Goal: Navigation & Orientation: Find specific page/section

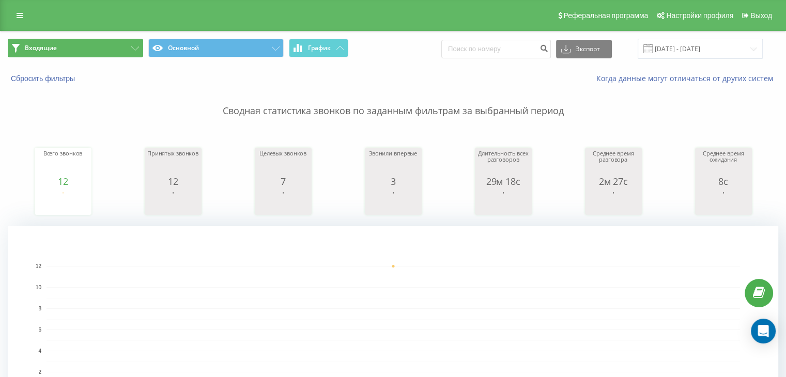
click at [104, 44] on button "Входящие" at bounding box center [75, 48] width 135 height 19
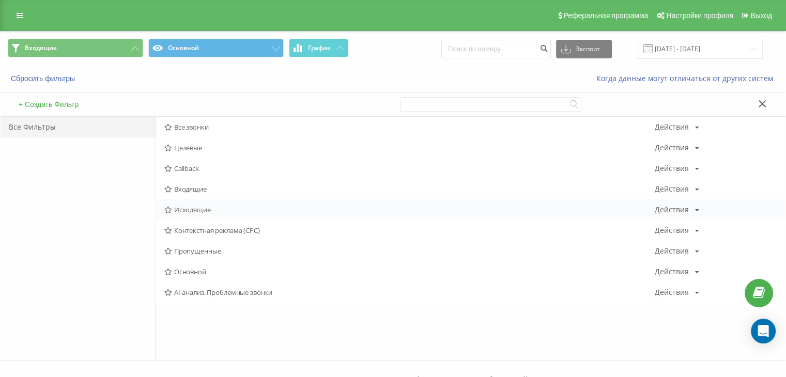
click at [201, 206] on span "Исходящие" at bounding box center [409, 209] width 490 height 7
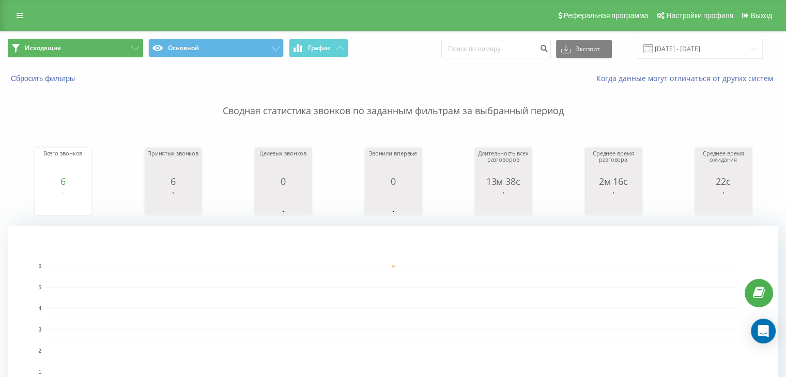
click at [116, 52] on button "Исходящие" at bounding box center [75, 48] width 135 height 19
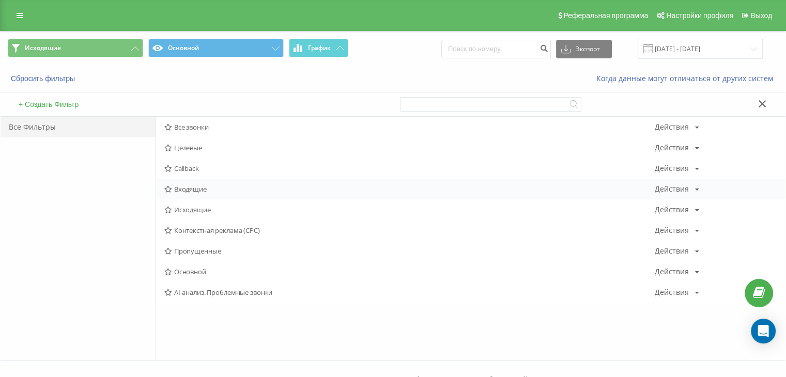
click at [198, 190] on span "Входящие" at bounding box center [409, 189] width 490 height 7
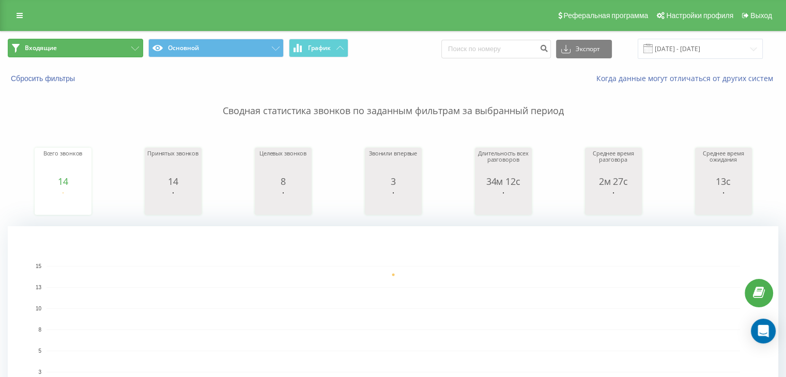
click at [106, 53] on button "Входящие" at bounding box center [75, 48] width 135 height 19
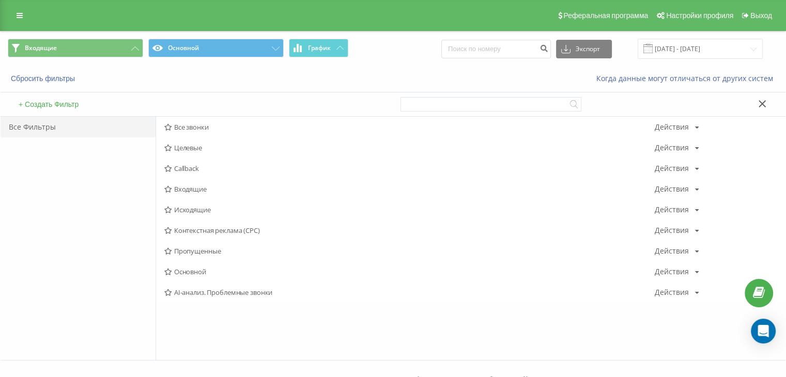
click at [173, 209] on span "Исходящие" at bounding box center [409, 209] width 490 height 7
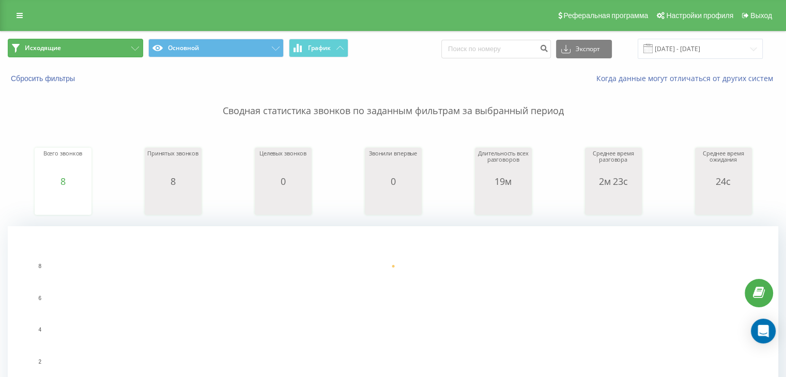
click at [136, 51] on button "Исходящие" at bounding box center [75, 48] width 135 height 19
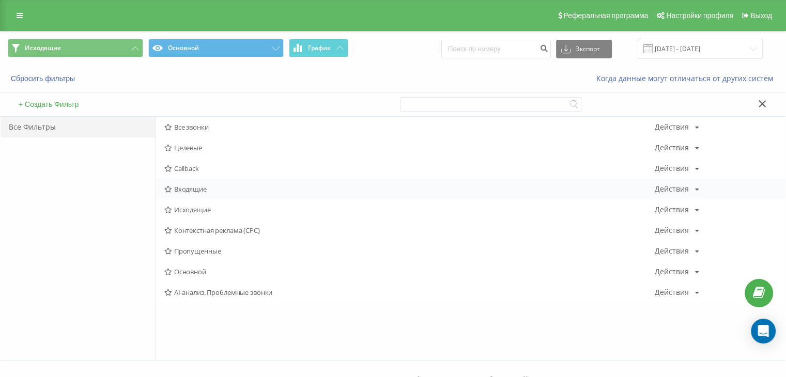
click at [189, 194] on div "Входящие Действия Редактировать Копировать Удалить По умолчанию Поделиться" at bounding box center [471, 189] width 630 height 21
click at [192, 189] on span "Входящие" at bounding box center [409, 189] width 490 height 7
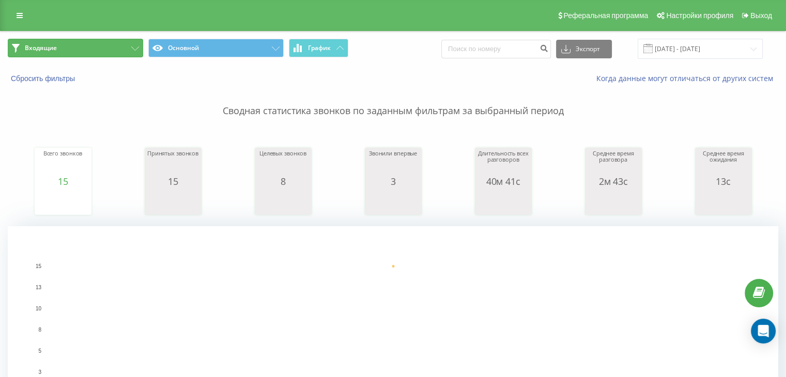
click at [116, 44] on button "Входящие" at bounding box center [75, 48] width 135 height 19
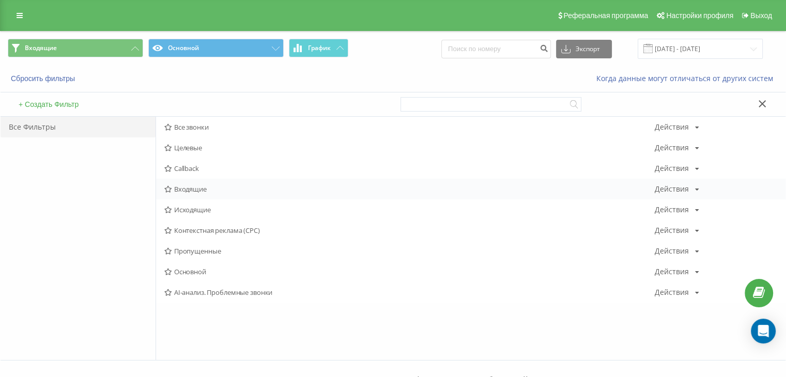
click at [188, 191] on span "Входящие" at bounding box center [409, 189] width 490 height 7
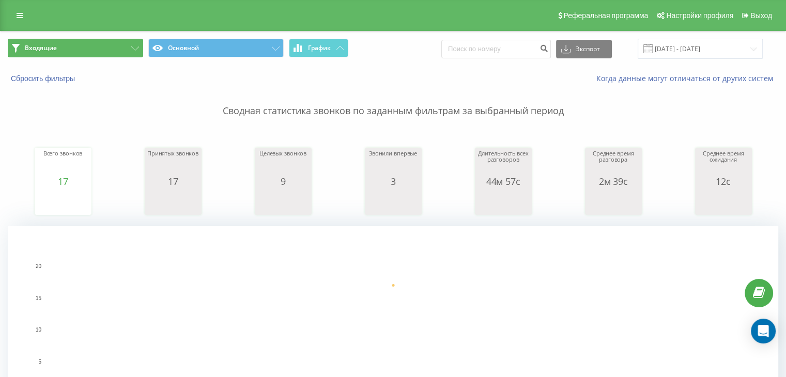
click at [105, 48] on button "Входящие" at bounding box center [75, 48] width 135 height 19
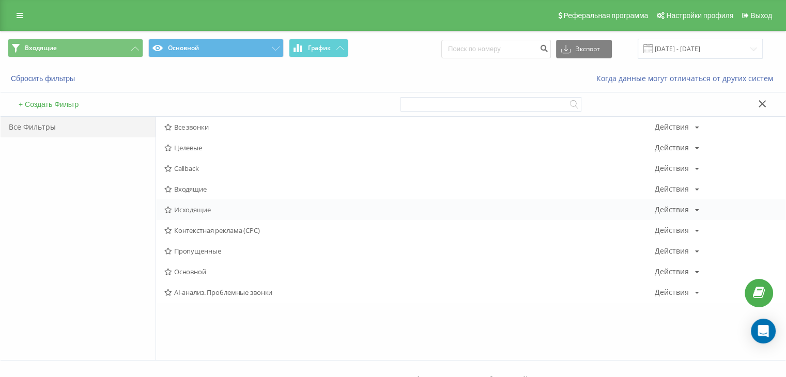
click at [178, 206] on span "Исходящие" at bounding box center [409, 209] width 490 height 7
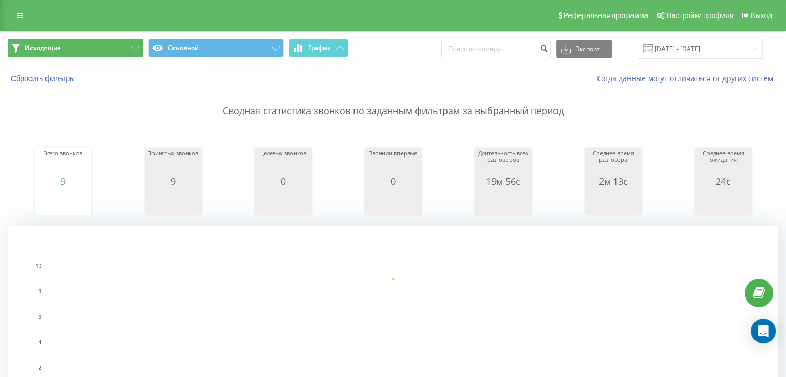
click at [113, 49] on button "Исходящие" at bounding box center [75, 48] width 135 height 19
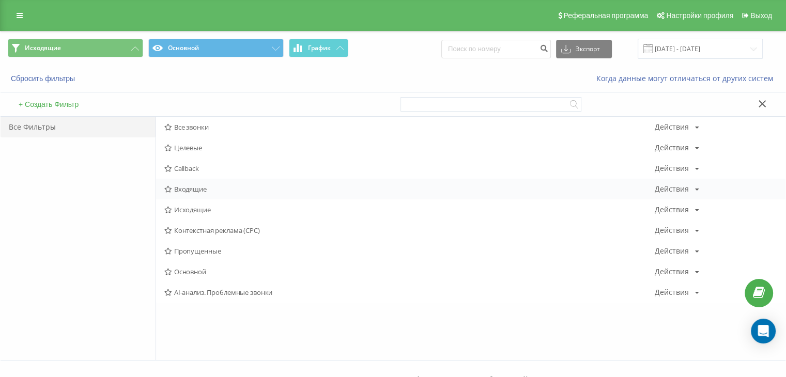
click at [182, 193] on div "Входящие Действия Редактировать Копировать Удалить По умолчанию Поделиться" at bounding box center [471, 189] width 630 height 21
click at [188, 187] on span "Входящие" at bounding box center [409, 189] width 490 height 7
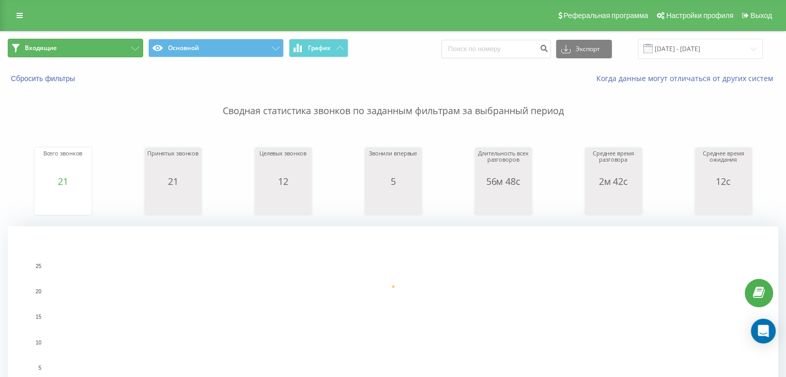
click at [77, 54] on button "Входящие" at bounding box center [75, 48] width 135 height 19
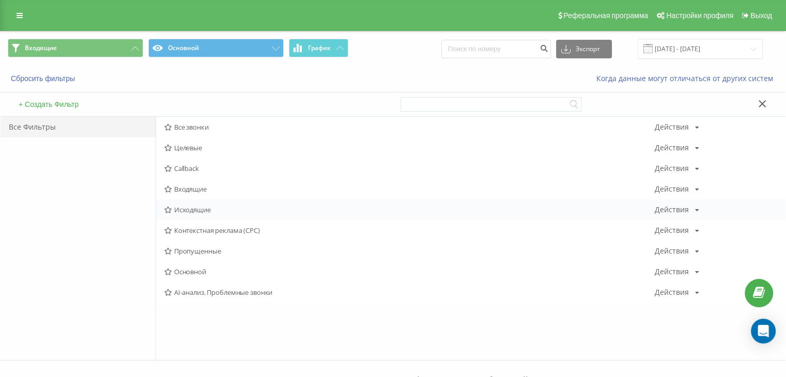
click at [180, 210] on span "Исходящие" at bounding box center [409, 209] width 490 height 7
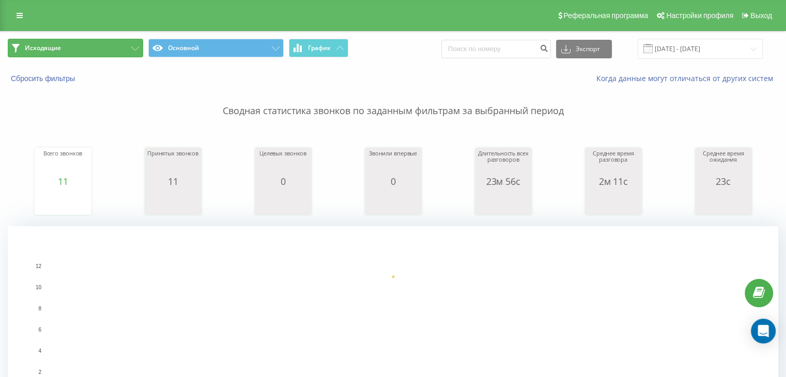
click at [99, 44] on button "Исходящие" at bounding box center [75, 48] width 135 height 19
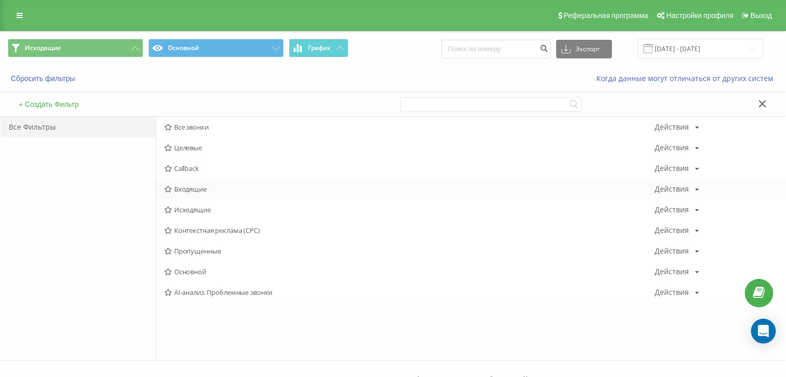
click at [184, 182] on div "Входящие Действия Редактировать Копировать Удалить По умолчанию Поделиться" at bounding box center [471, 189] width 630 height 21
click at [185, 183] on div "Входящие Действия Редактировать Копировать Удалить По умолчанию Поделиться" at bounding box center [471, 189] width 630 height 21
click at [187, 189] on span "Входящие" at bounding box center [409, 189] width 490 height 7
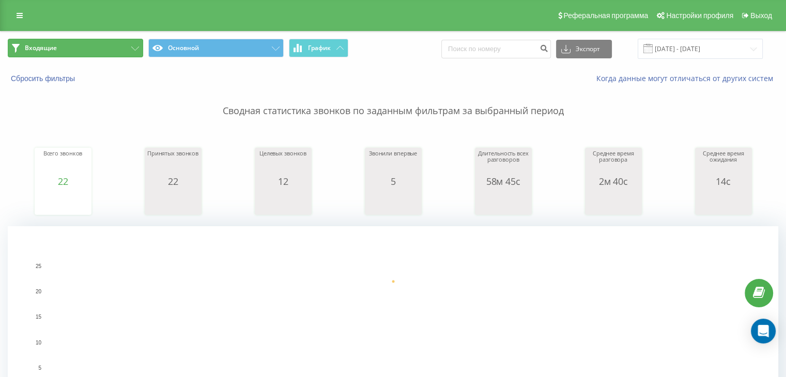
click at [52, 45] on span "Входящие" at bounding box center [41, 48] width 32 height 8
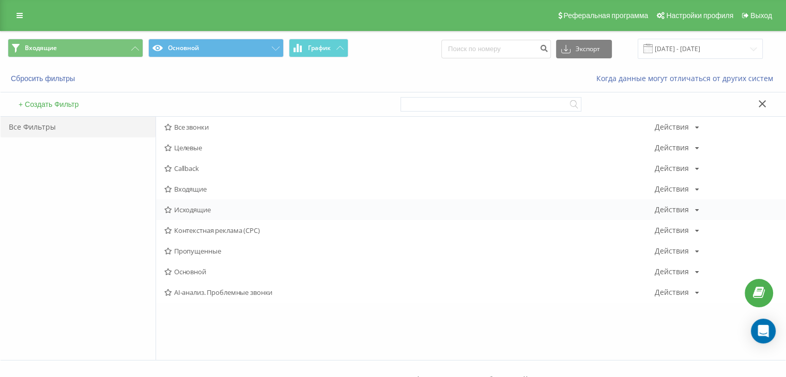
click at [197, 207] on span "Исходящие" at bounding box center [409, 209] width 490 height 7
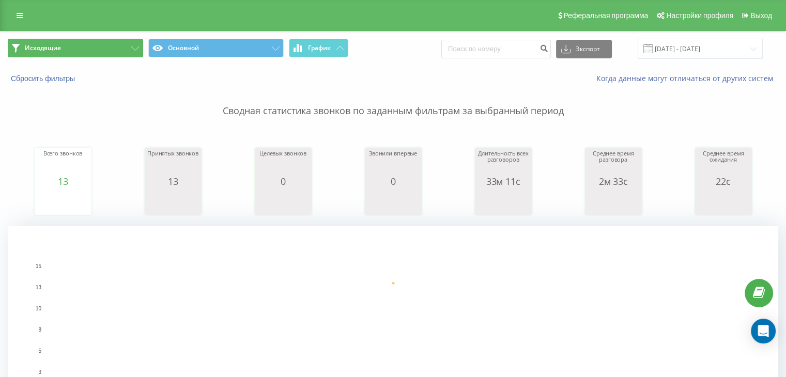
click at [108, 44] on button "Исходящие" at bounding box center [75, 48] width 135 height 19
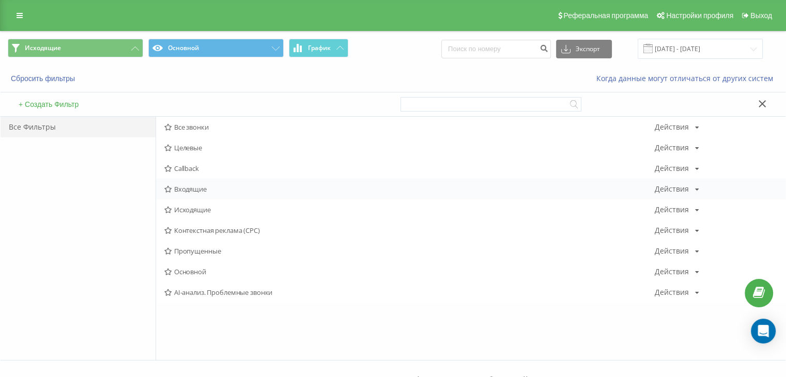
click at [207, 191] on span "Входящие" at bounding box center [409, 189] width 490 height 7
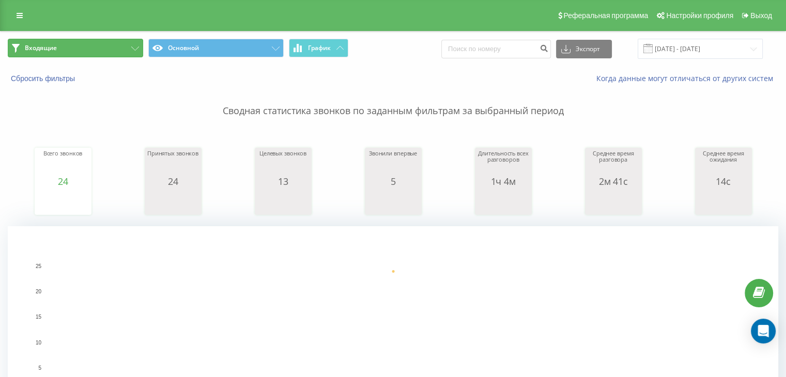
click at [103, 51] on button "Входящие" at bounding box center [75, 48] width 135 height 19
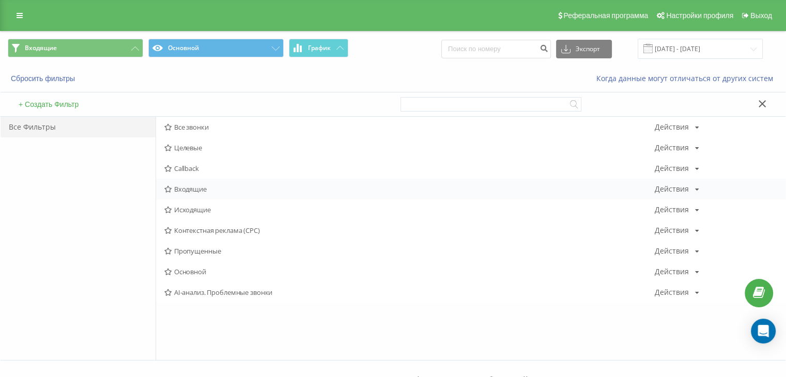
click at [180, 191] on span "Входящие" at bounding box center [409, 189] width 490 height 7
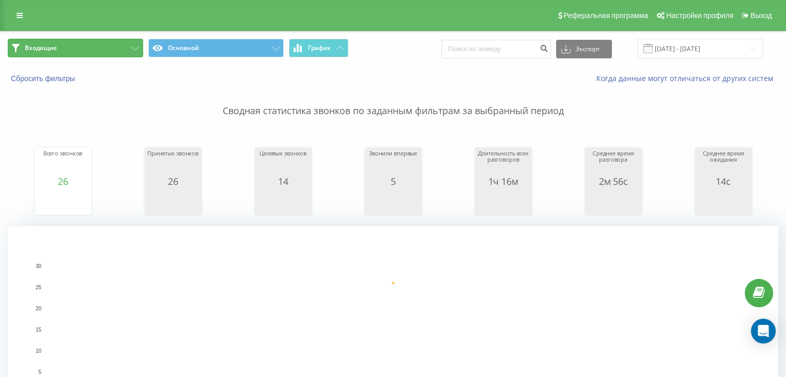
click at [113, 39] on button "Входящие" at bounding box center [75, 48] width 135 height 19
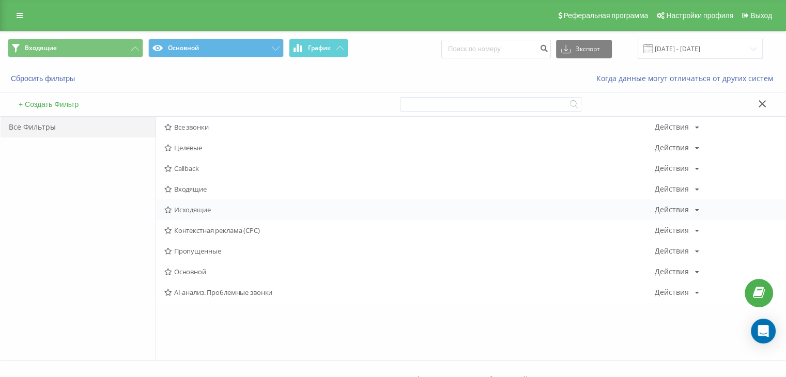
click at [188, 211] on span "Исходящие" at bounding box center [409, 209] width 490 height 7
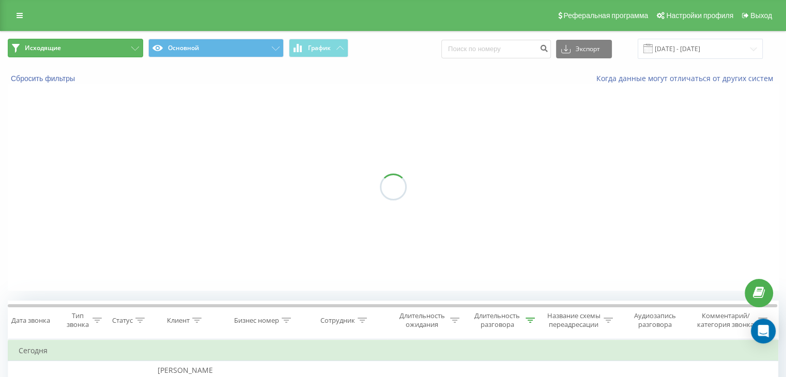
click at [114, 54] on button "Исходящие" at bounding box center [75, 48] width 135 height 19
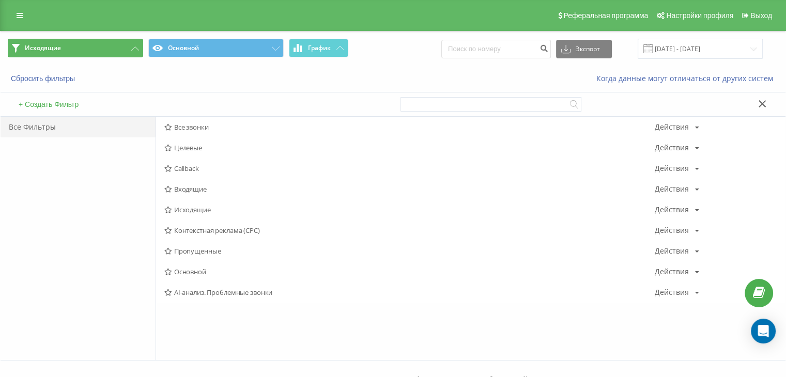
click at [105, 56] on button "Исходящие" at bounding box center [75, 48] width 135 height 19
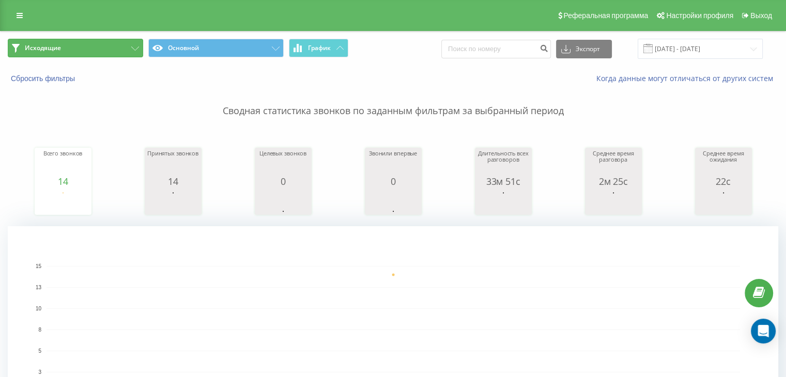
click at [119, 44] on button "Исходящие" at bounding box center [75, 48] width 135 height 19
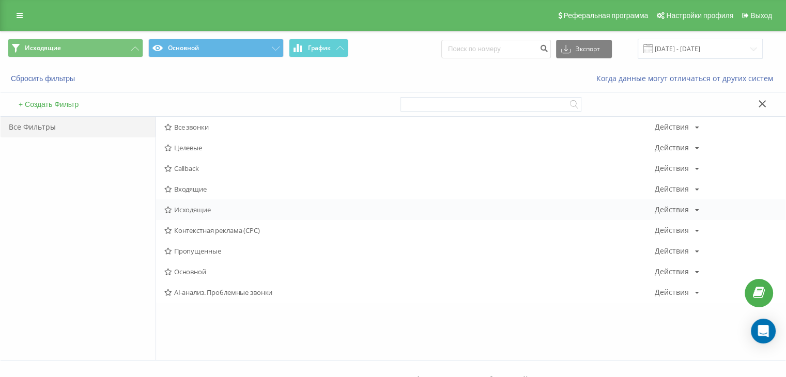
click at [197, 206] on span "Исходящие" at bounding box center [409, 209] width 490 height 7
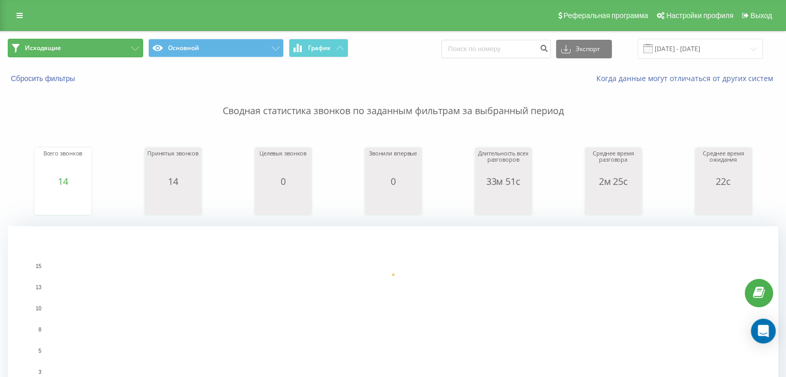
click at [128, 50] on button "Исходящие" at bounding box center [75, 48] width 135 height 19
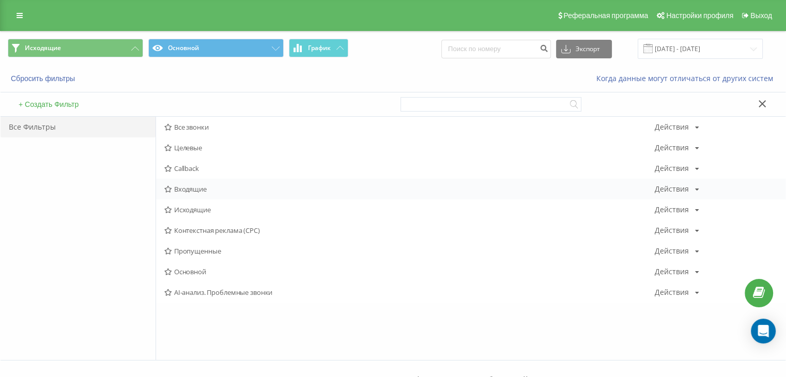
click at [206, 186] on span "Входящие" at bounding box center [409, 189] width 490 height 7
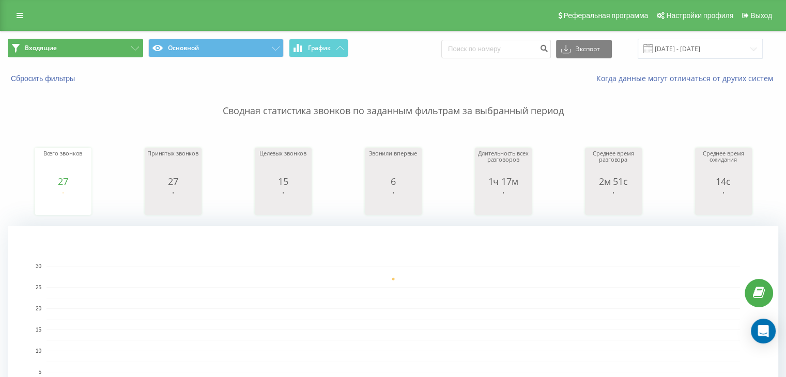
click at [93, 40] on button "Входящие" at bounding box center [75, 48] width 135 height 19
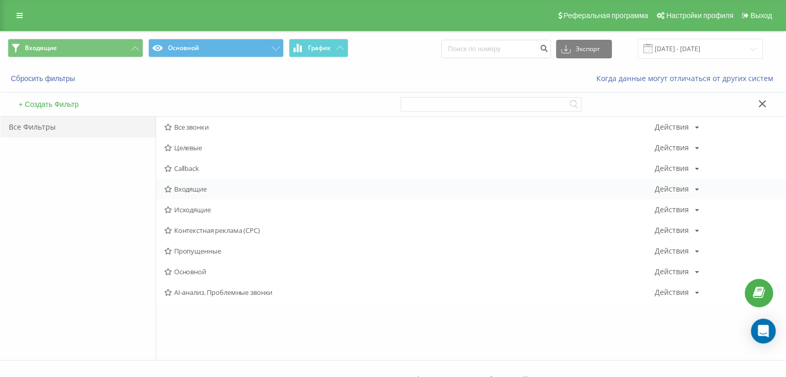
click at [205, 193] on div "Входящие Действия Редактировать Копировать Удалить По умолчанию Поделиться" at bounding box center [471, 189] width 630 height 21
click at [201, 195] on div "Входящие Действия Редактировать Копировать Удалить По умолчанию Поделиться" at bounding box center [471, 189] width 630 height 21
click at [202, 190] on span "Входящие" at bounding box center [409, 189] width 490 height 7
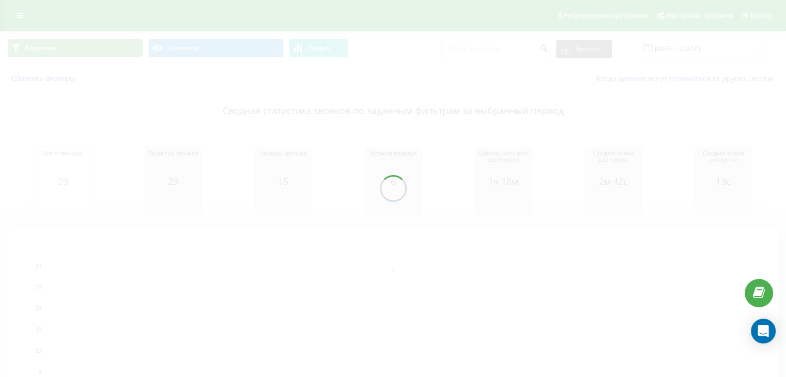
click at [113, 52] on div at bounding box center [393, 188] width 786 height 377
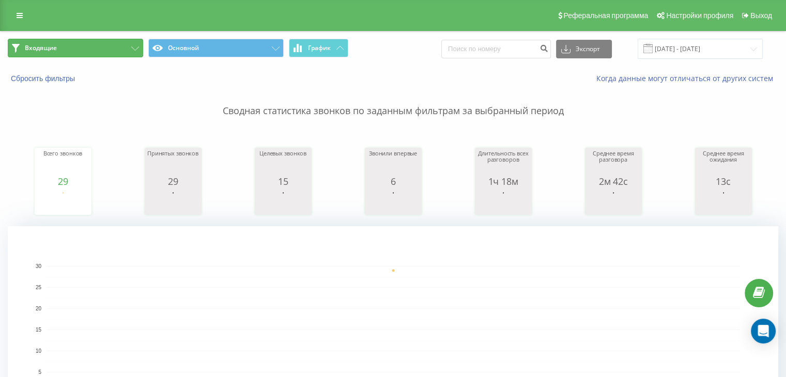
click at [107, 53] on button "Входящие" at bounding box center [75, 48] width 135 height 19
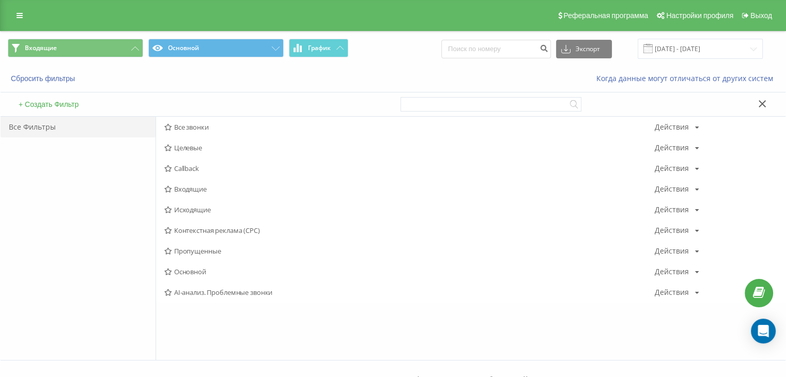
drag, startPoint x: 200, startPoint y: 205, endPoint x: 205, endPoint y: 207, distance: 5.6
click at [200, 206] on span "Исходящие" at bounding box center [409, 209] width 490 height 7
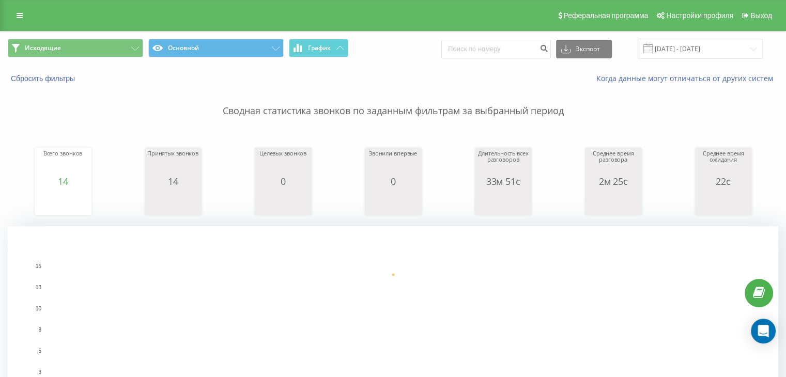
click at [628, 302] on rect "A chart." at bounding box center [394, 330] width 694 height 128
click at [636, 268] on rect "A chart." at bounding box center [394, 330] width 694 height 128
click at [127, 52] on button "Исходящие" at bounding box center [75, 48] width 135 height 19
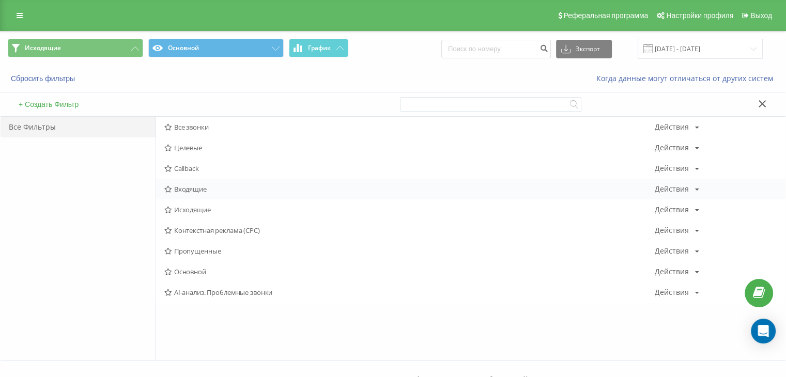
click at [195, 190] on span "Входящие" at bounding box center [409, 189] width 490 height 7
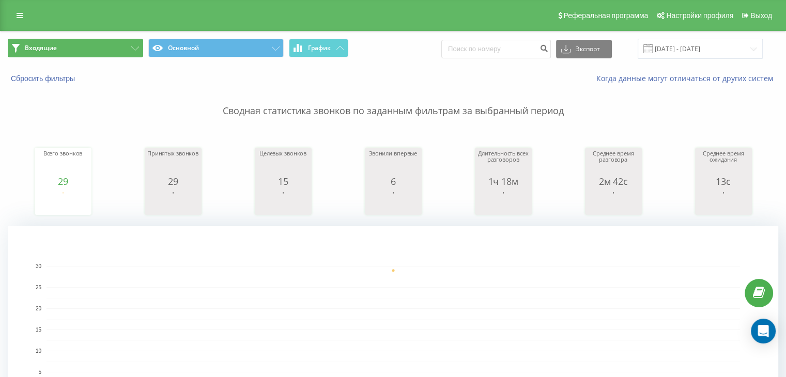
click at [91, 45] on button "Входящие" at bounding box center [75, 48] width 135 height 19
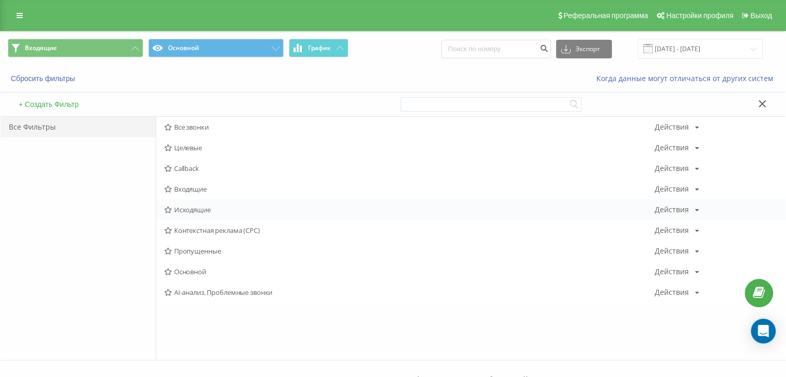
click at [194, 206] on span "Исходящие" at bounding box center [409, 209] width 490 height 7
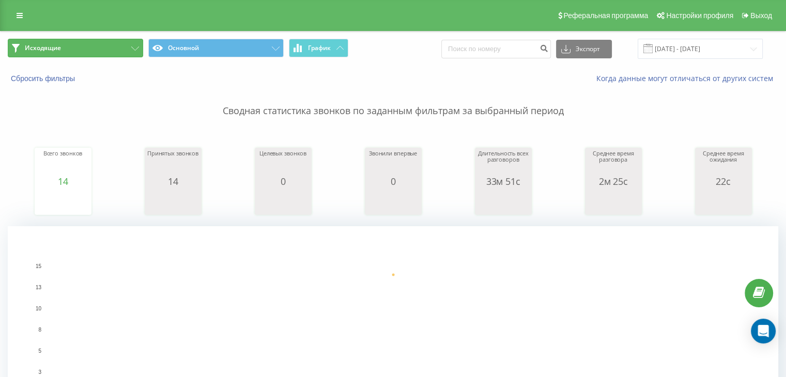
click at [108, 50] on button "Исходящие" at bounding box center [75, 48] width 135 height 19
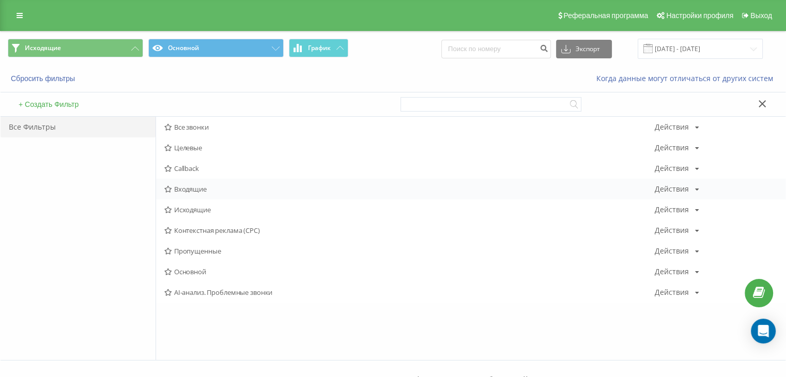
click at [184, 182] on div "Входящие Действия Редактировать Копировать Удалить По умолчанию Поделиться" at bounding box center [471, 189] width 630 height 21
click at [231, 185] on div "Входящие Действия Редактировать Копировать Удалить По умолчанию Поделиться" at bounding box center [471, 189] width 630 height 21
click at [223, 198] on div "Входящие Действия Редактировать Копировать Удалить По умолчанию Поделиться" at bounding box center [471, 189] width 630 height 21
click at [225, 189] on span "Входящие" at bounding box center [409, 189] width 490 height 7
